Goal: Transaction & Acquisition: Download file/media

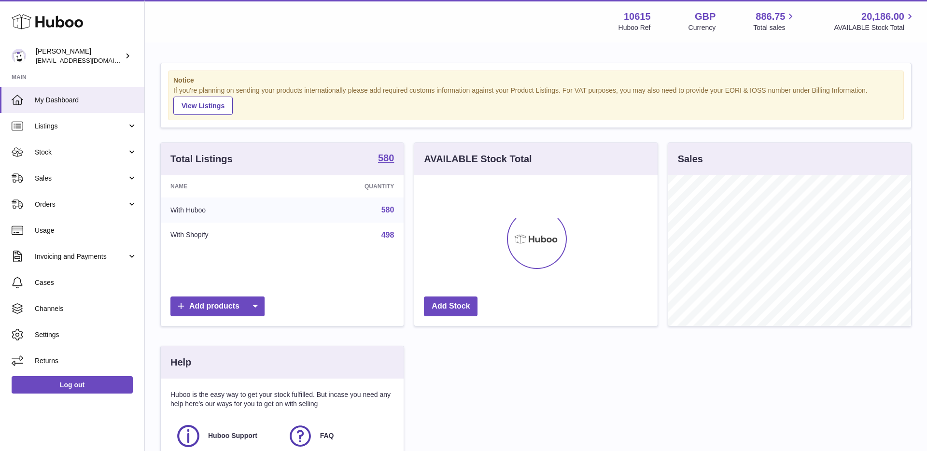
scroll to position [151, 243]
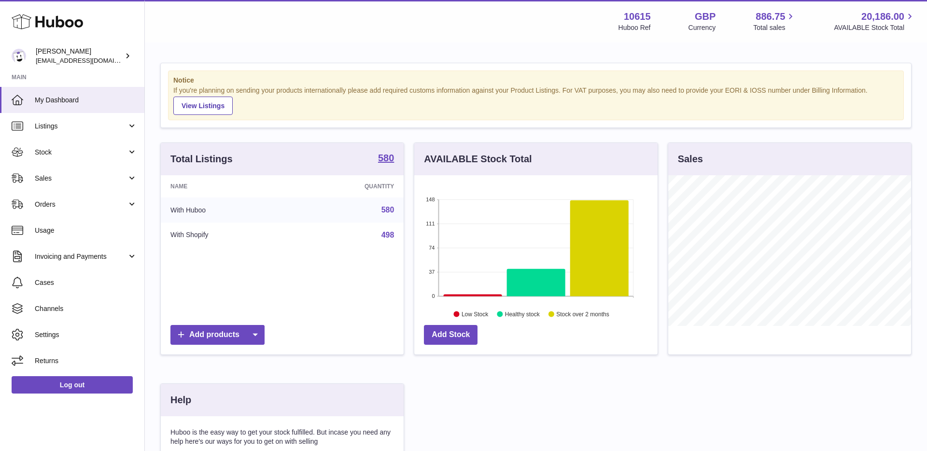
click at [465, 158] on h3 "AVAILABLE Stock Total" at bounding box center [478, 159] width 108 height 13
click at [585, 275] on icon at bounding box center [599, 248] width 58 height 96
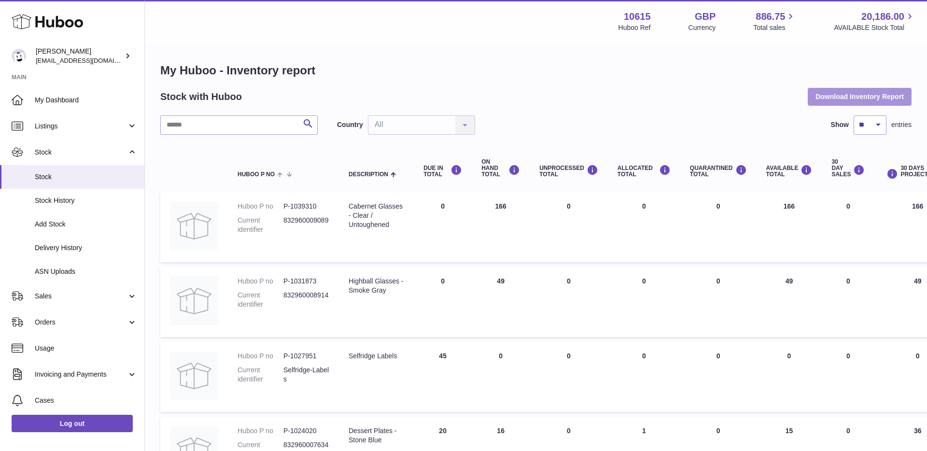
click at [879, 96] on button "Download Inventory Report" at bounding box center [860, 96] width 104 height 17
